Goal: Task Accomplishment & Management: Complete application form

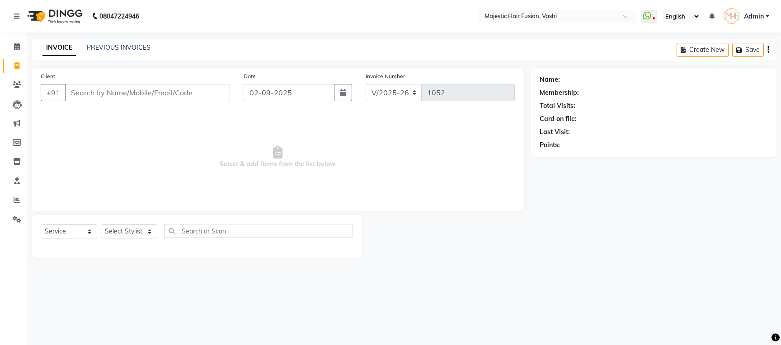
select select "559"
select select "service"
click at [118, 47] on link "PREVIOUS INVOICES" at bounding box center [119, 47] width 64 height 8
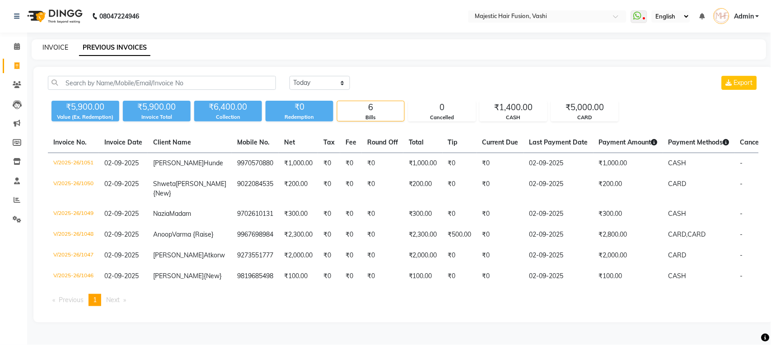
click at [54, 45] on link "INVOICE" at bounding box center [55, 47] width 26 height 8
select select "559"
select select "service"
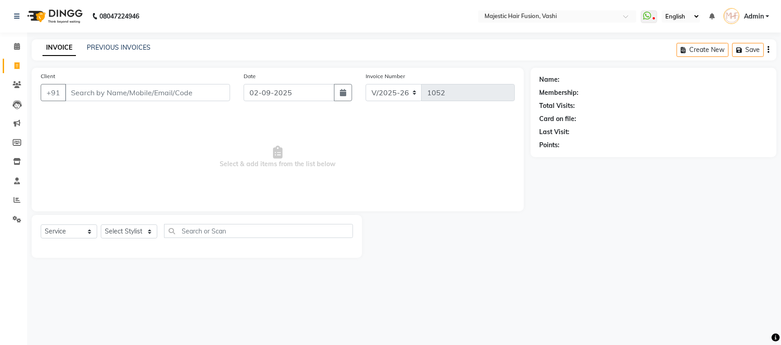
click at [118, 90] on input "Client" at bounding box center [147, 92] width 165 height 17
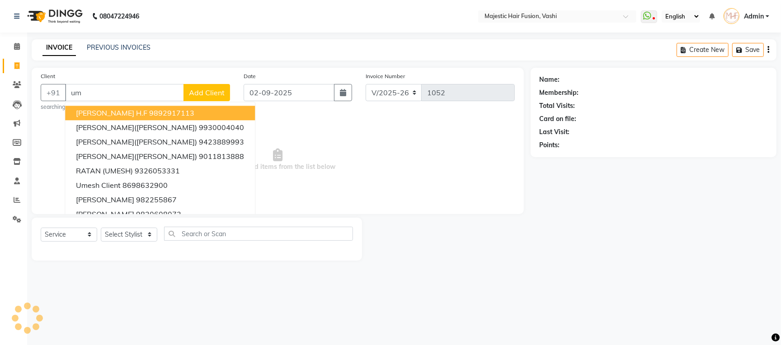
type input "u"
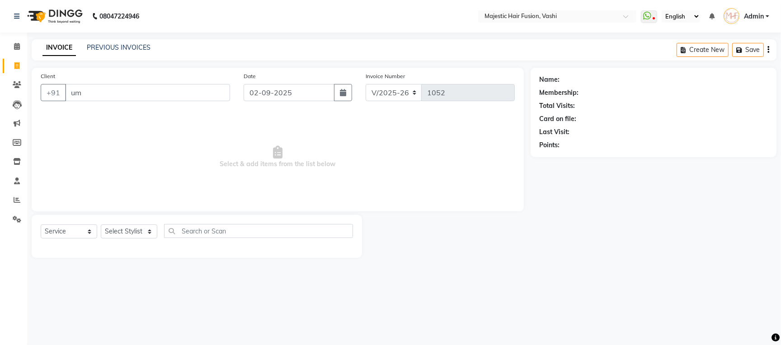
type input "u"
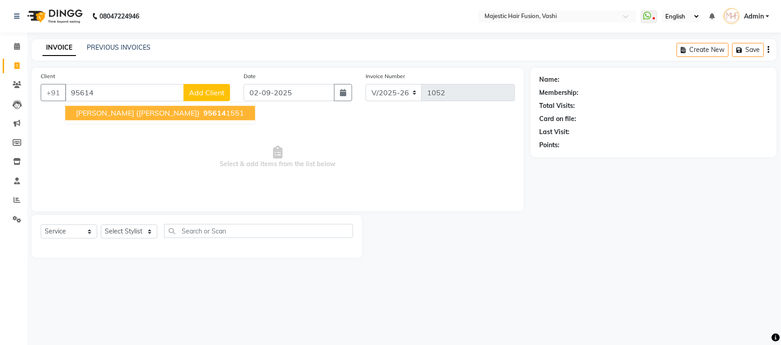
click at [119, 116] on span "[PERSON_NAME] {[PERSON_NAME]}" at bounding box center [138, 112] width 124 height 9
type input "956141551"
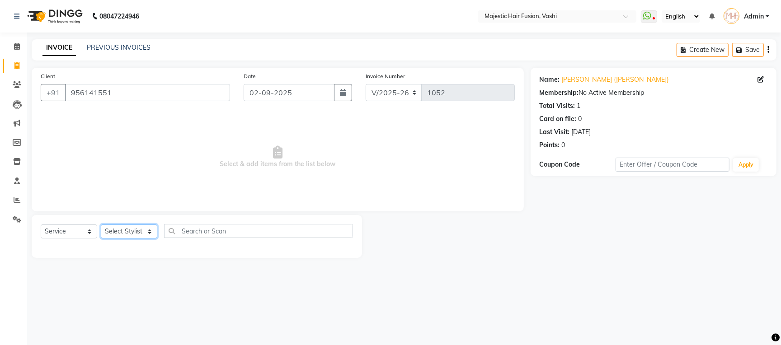
click at [126, 232] on select "Select Stylist [PERSON_NAME] [PERSON_NAME] [PERSON_NAME] [PERSON_NAME] Raise [P…" at bounding box center [129, 232] width 56 height 14
select select "76876"
click at [101, 225] on select "Select Stylist [PERSON_NAME] [PERSON_NAME] [PERSON_NAME] [PERSON_NAME] Raise [P…" at bounding box center [129, 232] width 56 height 14
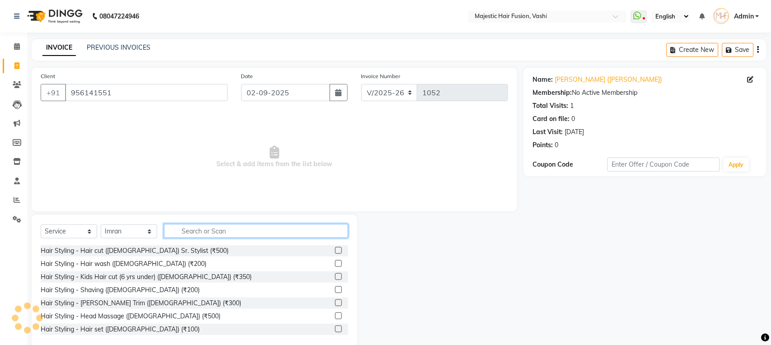
click at [228, 231] on input "text" at bounding box center [256, 231] width 184 height 14
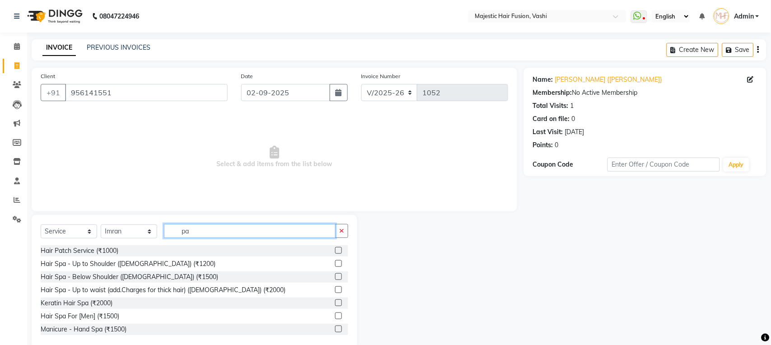
type input "pa"
click at [335, 252] on label at bounding box center [338, 250] width 7 height 7
click at [335, 252] on input "checkbox" at bounding box center [338, 251] width 6 height 6
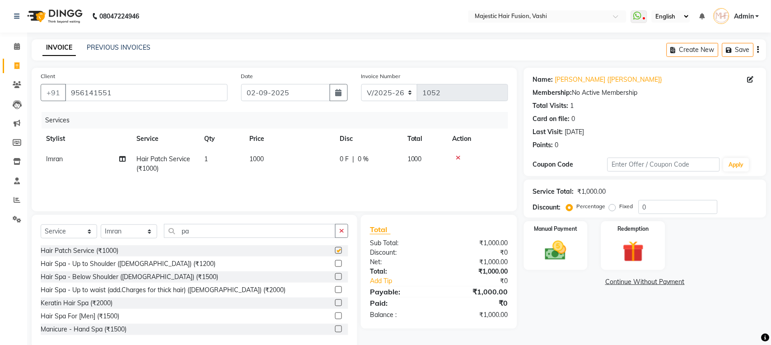
checkbox input "false"
click at [341, 167] on td "0 F | 0 %" at bounding box center [368, 164] width 68 height 30
select select "76876"
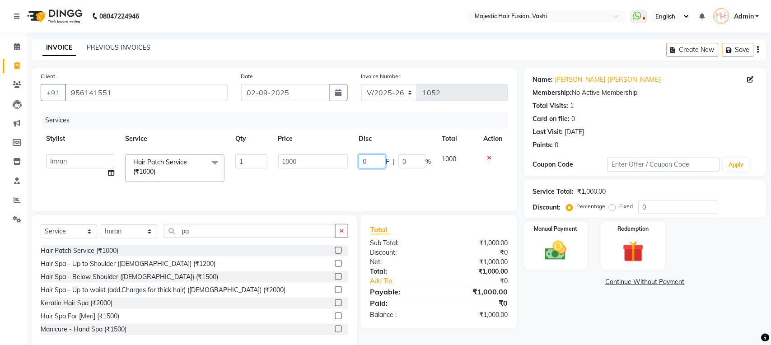
click at [361, 157] on input "0" at bounding box center [372, 162] width 27 height 14
type input "300"
click at [586, 303] on div "Name: [PERSON_NAME] {[PERSON_NAME]} Membership: No Active Membership Total Visi…" at bounding box center [648, 208] width 249 height 281
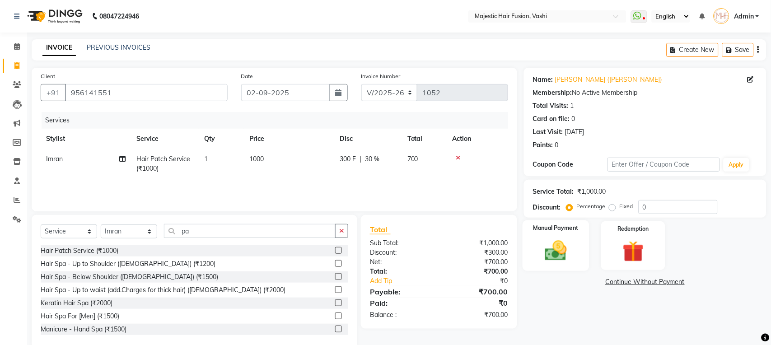
click at [544, 251] on img at bounding box center [556, 250] width 36 height 25
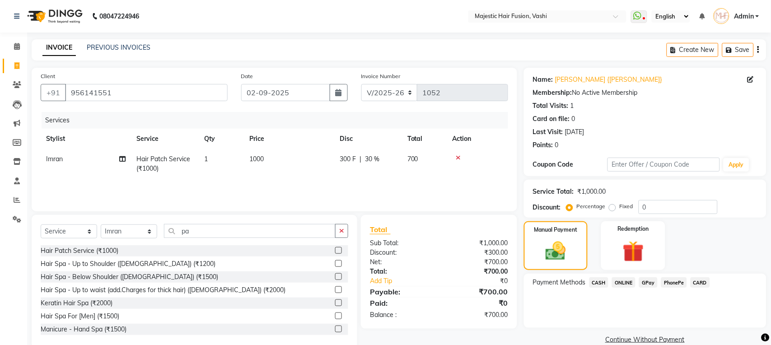
click at [600, 282] on span "CASH" at bounding box center [599, 282] width 19 height 10
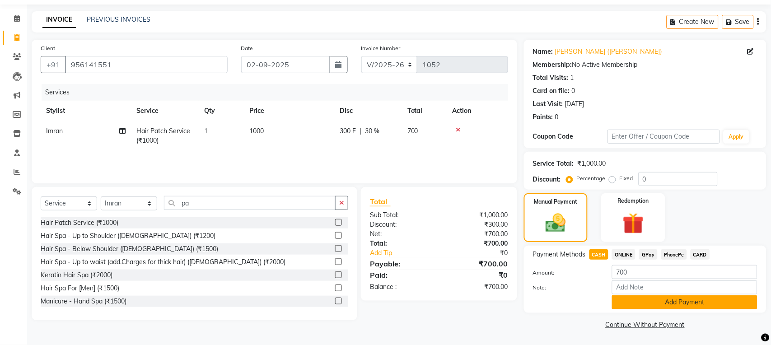
click at [669, 301] on button "Add Payment" at bounding box center [684, 302] width 145 height 14
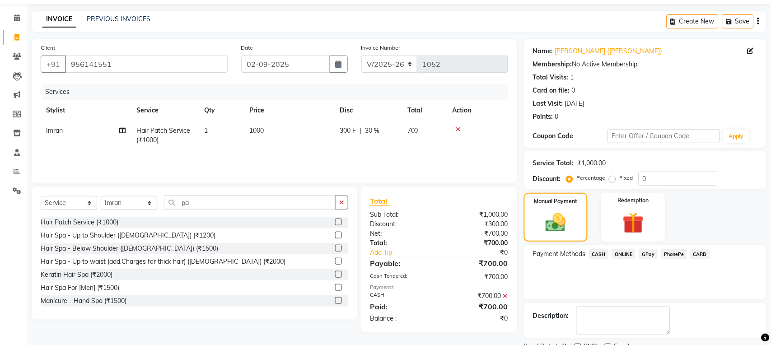
scroll to position [66, 0]
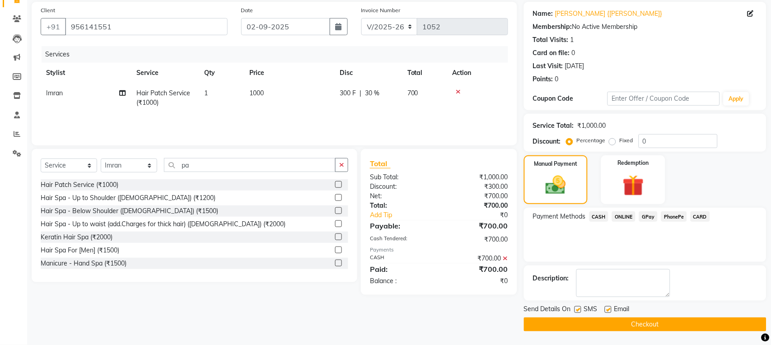
click at [579, 309] on label at bounding box center [578, 309] width 7 height 7
click at [579, 309] on input "checkbox" at bounding box center [578, 310] width 6 height 6
checkbox input "false"
click at [609, 309] on label at bounding box center [608, 309] width 7 height 7
click at [609, 309] on input "checkbox" at bounding box center [608, 310] width 6 height 6
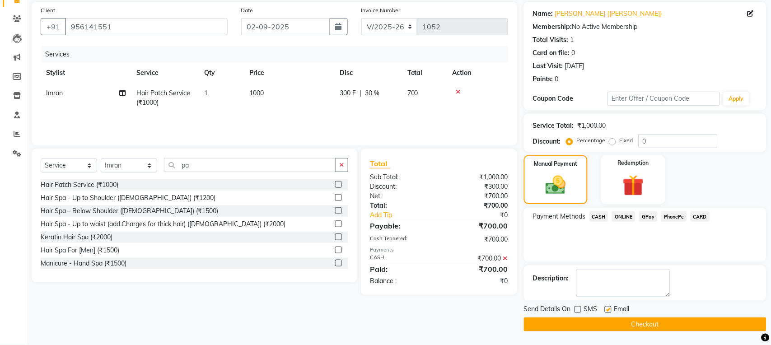
checkbox input "false"
click at [605, 323] on button "Checkout" at bounding box center [645, 325] width 243 height 14
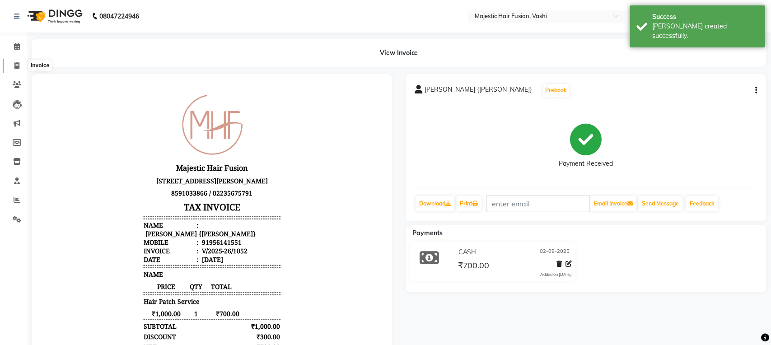
click at [15, 66] on icon at bounding box center [16, 65] width 5 height 7
select select "service"
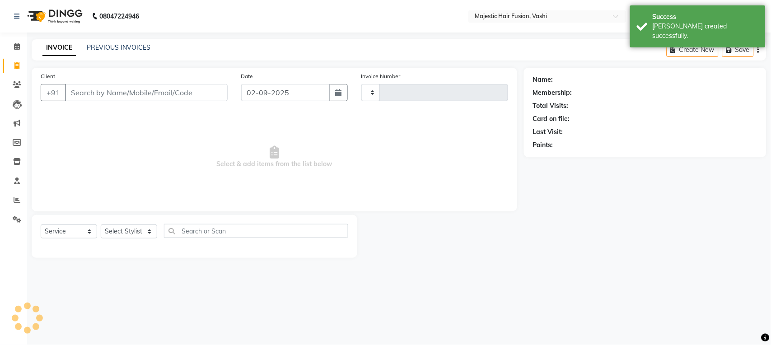
type input "1053"
select select "559"
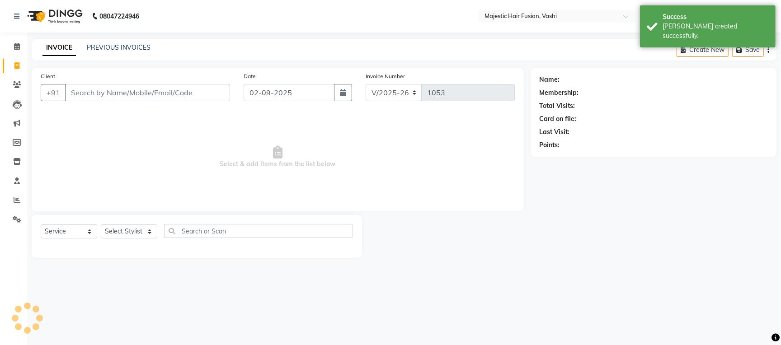
click at [117, 93] on input "Client" at bounding box center [147, 92] width 165 height 17
type input "j"
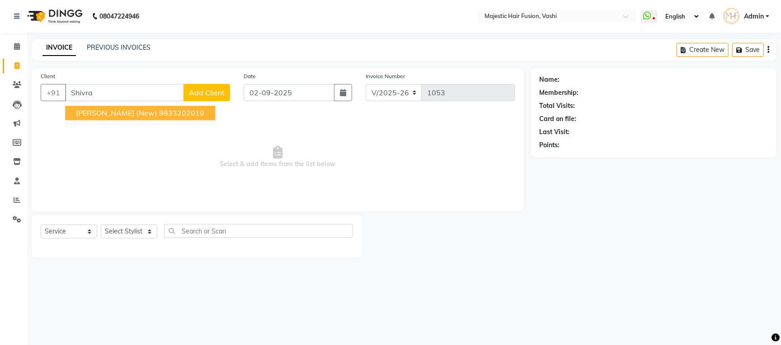
click at [109, 116] on span "[PERSON_NAME] {New}" at bounding box center [116, 112] width 81 height 9
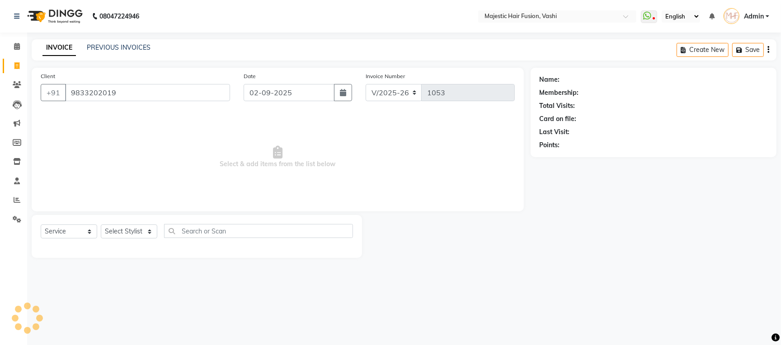
type input "9833202019"
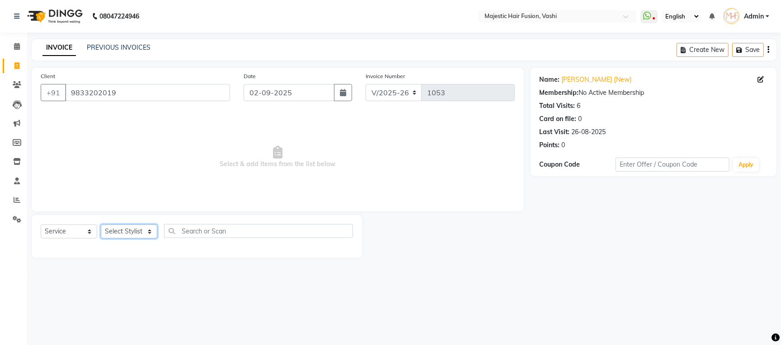
click at [127, 231] on select "Select Stylist [PERSON_NAME] [PERSON_NAME] [PERSON_NAME] [PERSON_NAME] Raise [P…" at bounding box center [129, 232] width 56 height 14
select select "48869"
click at [101, 225] on select "Select Stylist [PERSON_NAME] [PERSON_NAME] [PERSON_NAME] [PERSON_NAME] Raise [P…" at bounding box center [129, 232] width 56 height 14
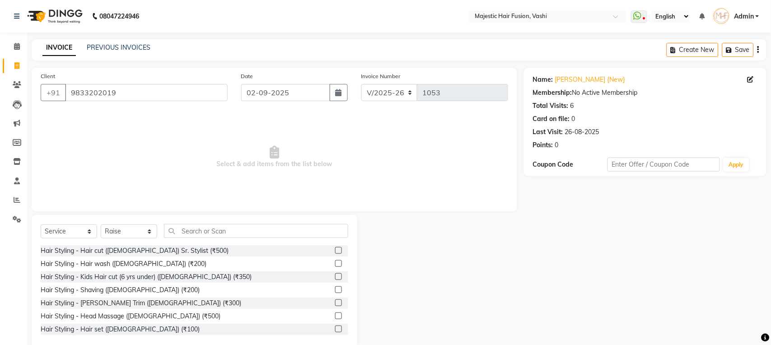
click at [335, 264] on label at bounding box center [338, 263] width 7 height 7
click at [335, 264] on input "checkbox" at bounding box center [338, 264] width 6 height 6
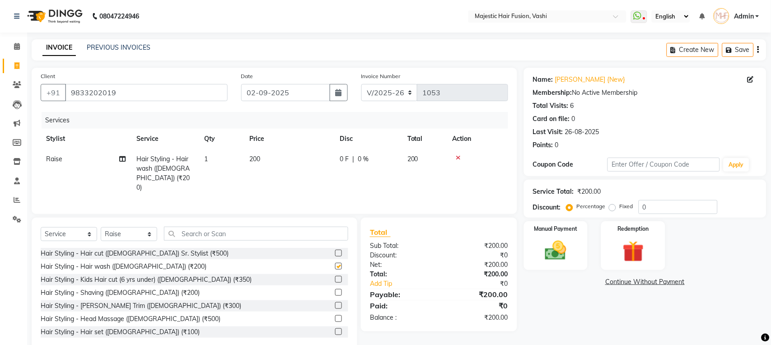
checkbox input "false"
click at [275, 233] on input "text" at bounding box center [256, 234] width 184 height 14
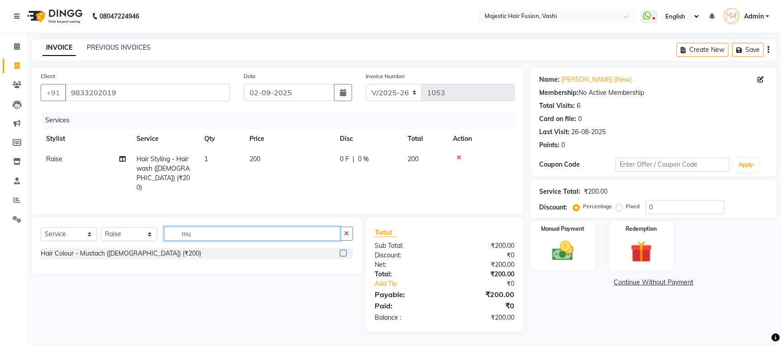
type input "mu"
click at [343, 251] on label at bounding box center [343, 253] width 7 height 7
click at [343, 251] on input "checkbox" at bounding box center [343, 254] width 6 height 6
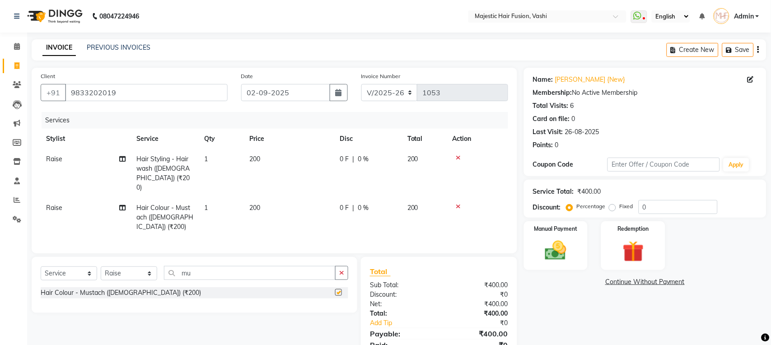
checkbox input "false"
click at [263, 198] on td "200" at bounding box center [289, 217] width 90 height 39
select select "48869"
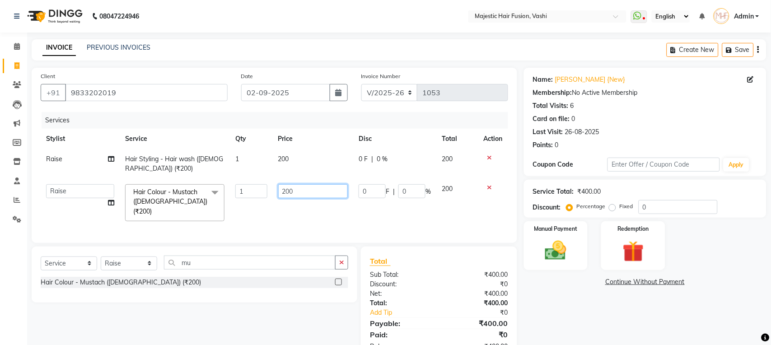
click at [285, 189] on input "200" at bounding box center [313, 191] width 70 height 14
type input "400"
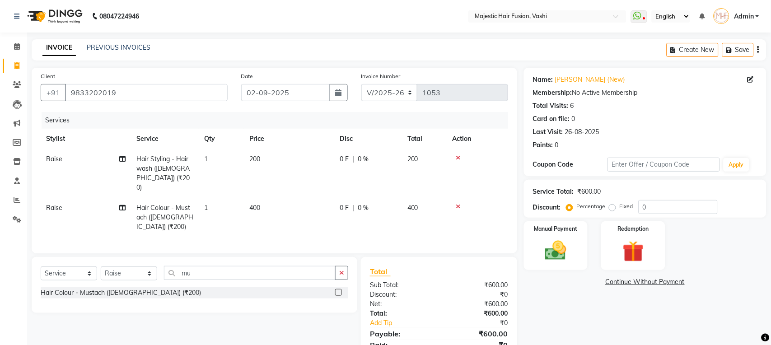
drag, startPoint x: 546, startPoint y: 309, endPoint x: 558, endPoint y: 269, distance: 42.6
click at [546, 309] on div "Name: [PERSON_NAME] {New} Membership: No Active Membership Total Visits: 6 Card…" at bounding box center [648, 219] width 249 height 303
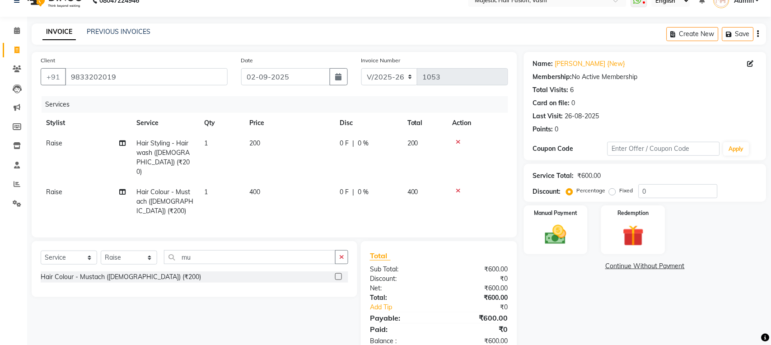
scroll to position [20, 0]
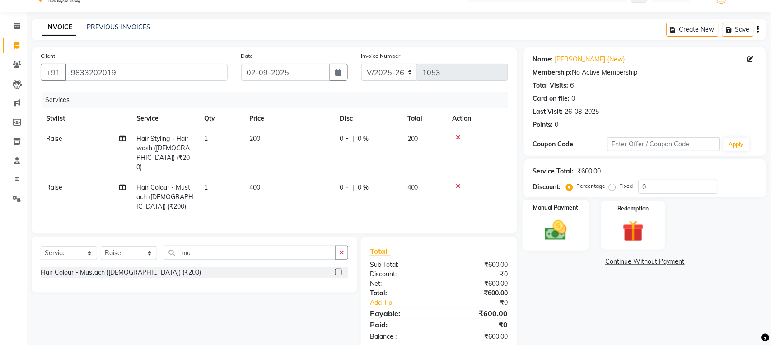
click at [561, 232] on img at bounding box center [556, 230] width 36 height 25
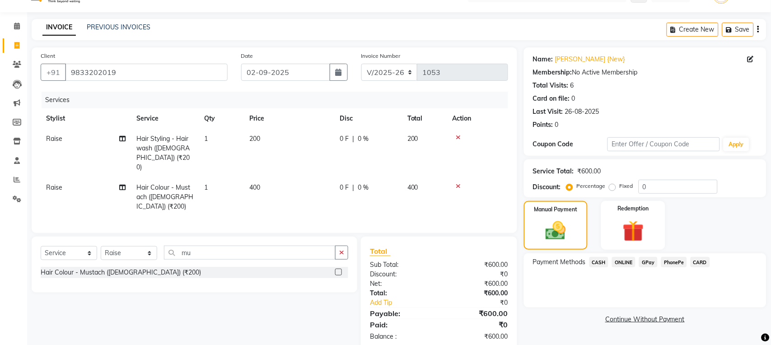
click at [703, 264] on span "CARD" at bounding box center [700, 262] width 19 height 10
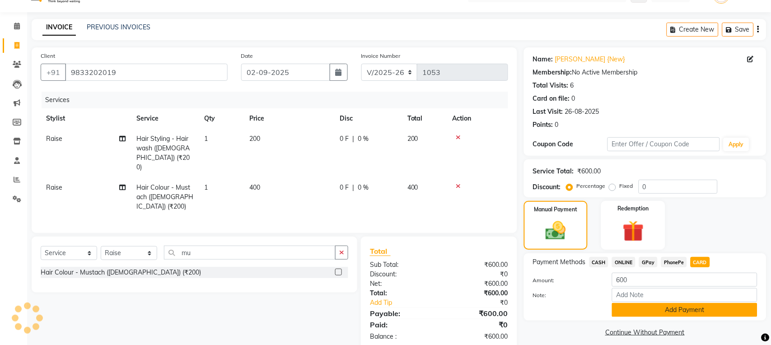
click at [691, 307] on button "Add Payment" at bounding box center [684, 310] width 145 height 14
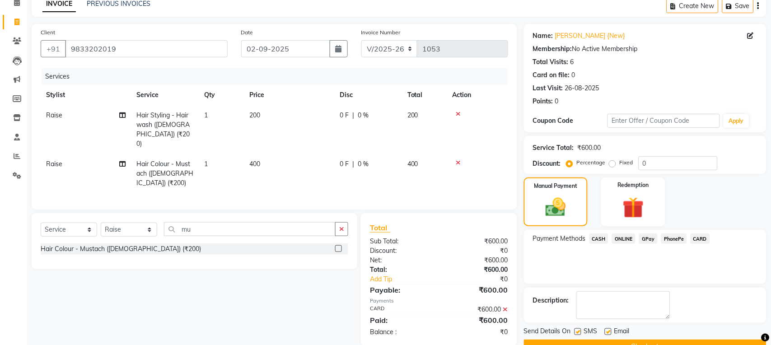
scroll to position [66, 0]
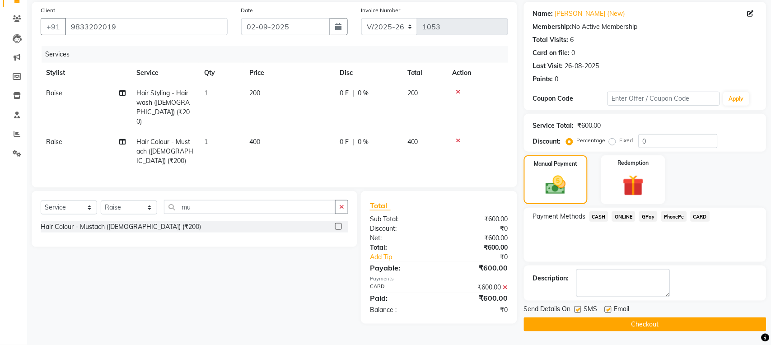
click at [578, 312] on label at bounding box center [578, 309] width 7 height 7
click at [578, 312] on input "checkbox" at bounding box center [578, 310] width 6 height 6
checkbox input "false"
click at [609, 309] on label at bounding box center [608, 309] width 7 height 7
click at [609, 309] on input "checkbox" at bounding box center [608, 310] width 6 height 6
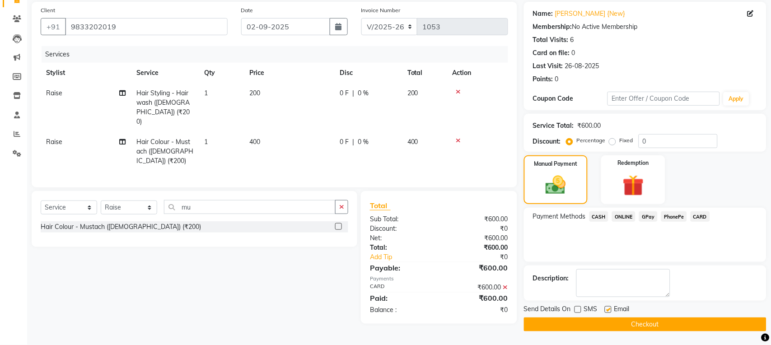
checkbox input "false"
drag, startPoint x: 607, startPoint y: 324, endPoint x: 607, endPoint y: 317, distance: 6.8
click at [607, 323] on button "Checkout" at bounding box center [645, 325] width 243 height 14
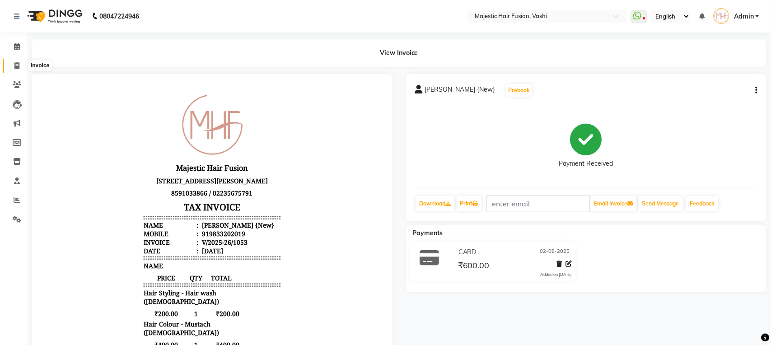
click at [14, 62] on icon at bounding box center [16, 65] width 5 height 7
select select "service"
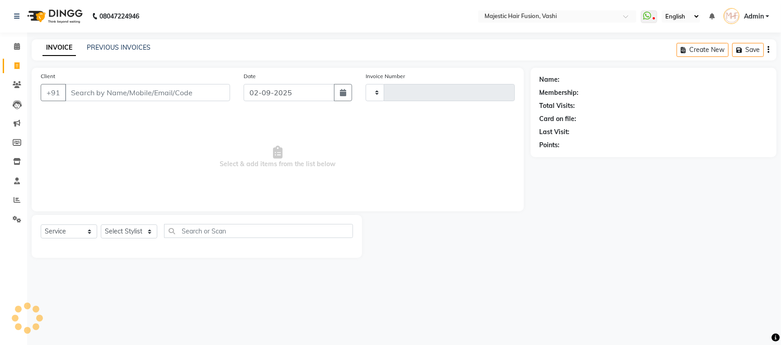
type input "1054"
select select "559"
click at [117, 36] on div "08047224946 Select Location × Majestic Hair Fusion, Vashi WhatsApp Status ✕ Sta…" at bounding box center [390, 172] width 781 height 345
click at [115, 46] on link "PREVIOUS INVOICES" at bounding box center [119, 47] width 64 height 8
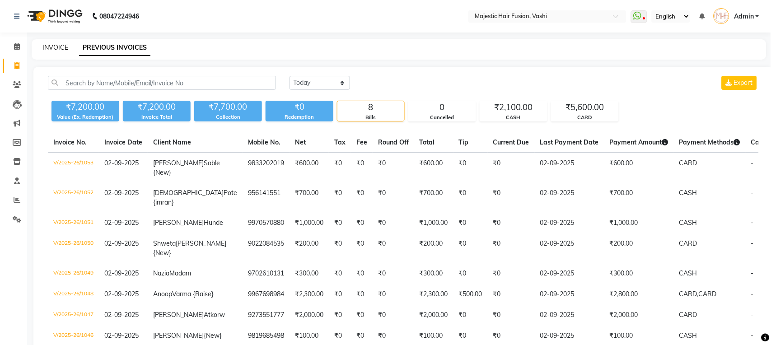
click at [47, 49] on link "INVOICE" at bounding box center [55, 47] width 26 height 8
select select "service"
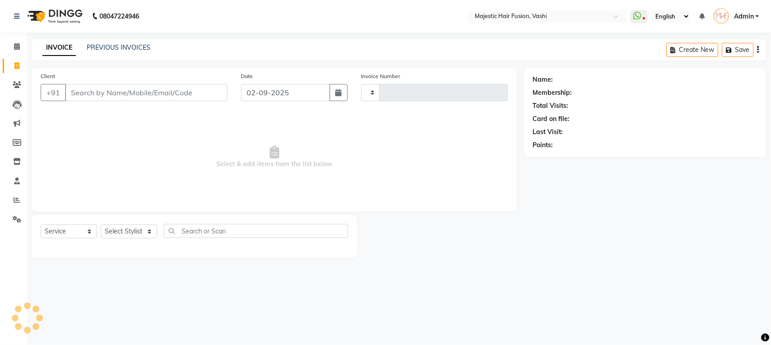
type input "1054"
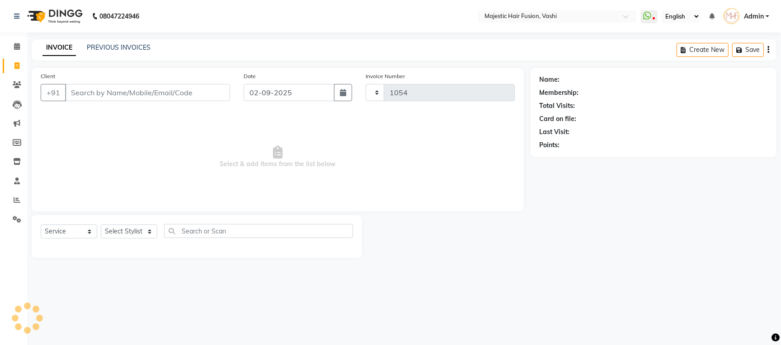
select select "559"
